Goal: Task Accomplishment & Management: Manage account settings

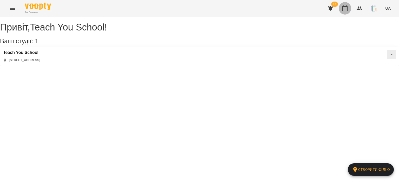
click at [350, 8] on button "button" at bounding box center [345, 8] width 12 height 12
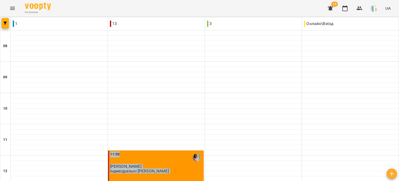
scroll to position [290, 0]
drag, startPoint x: 129, startPoint y: 108, endPoint x: 190, endPoint y: 156, distance: 77.5
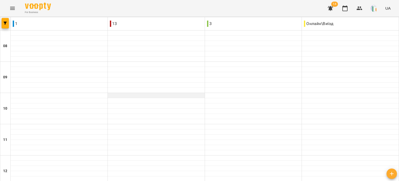
scroll to position [185, 0]
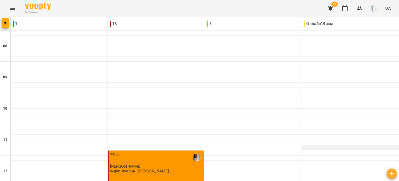
scroll to position [147, 0]
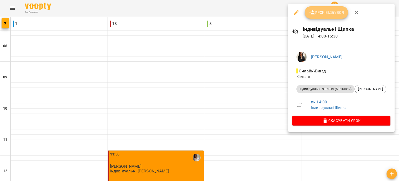
click at [325, 14] on span "Урок відбувся" at bounding box center [326, 12] width 35 height 6
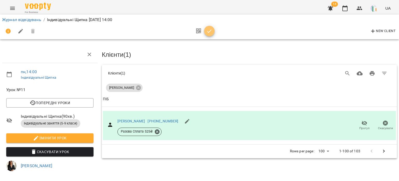
click at [209, 27] on button "button" at bounding box center [209, 31] width 10 height 10
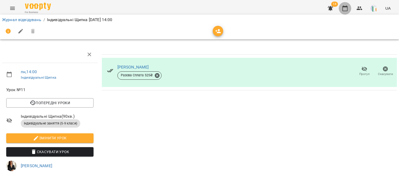
click at [347, 9] on icon "button" at bounding box center [345, 8] width 6 height 6
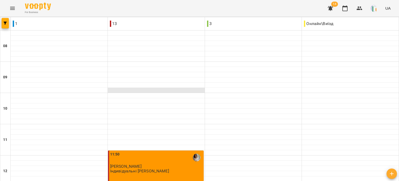
scroll to position [161, 0]
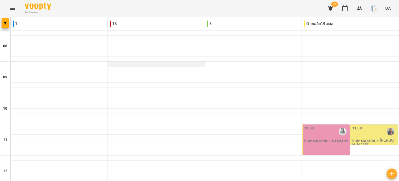
scroll to position [270, 0]
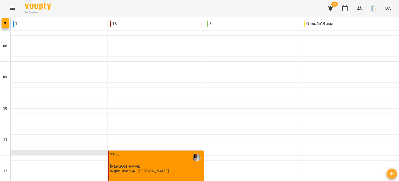
scroll to position [261, 0]
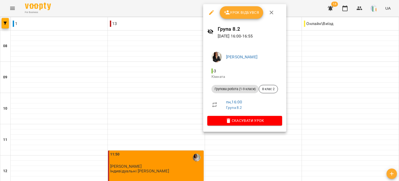
click at [236, 11] on span "Урок відбувся" at bounding box center [241, 12] width 35 height 6
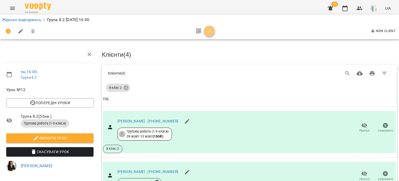
click at [208, 31] on icon "button" at bounding box center [209, 31] width 6 height 6
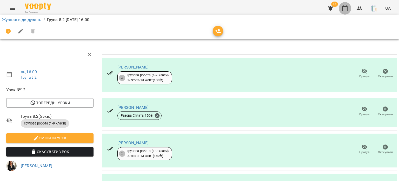
click at [346, 6] on icon "button" at bounding box center [345, 8] width 5 height 6
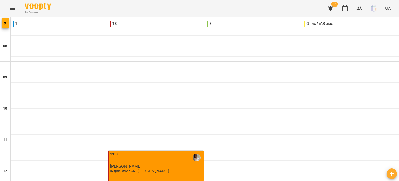
scroll to position [253, 0]
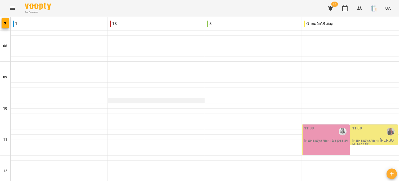
scroll to position [220, 0]
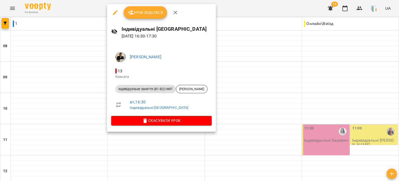
click at [251, 22] on div at bounding box center [199, 90] width 399 height 181
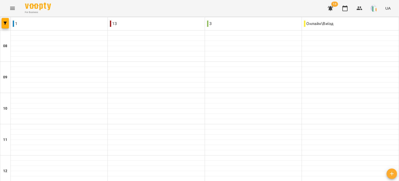
scroll to position [256, 0]
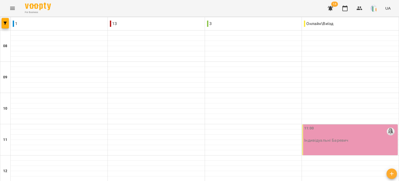
scroll to position [147, 0]
